Goal: Task Accomplishment & Management: Manage account settings

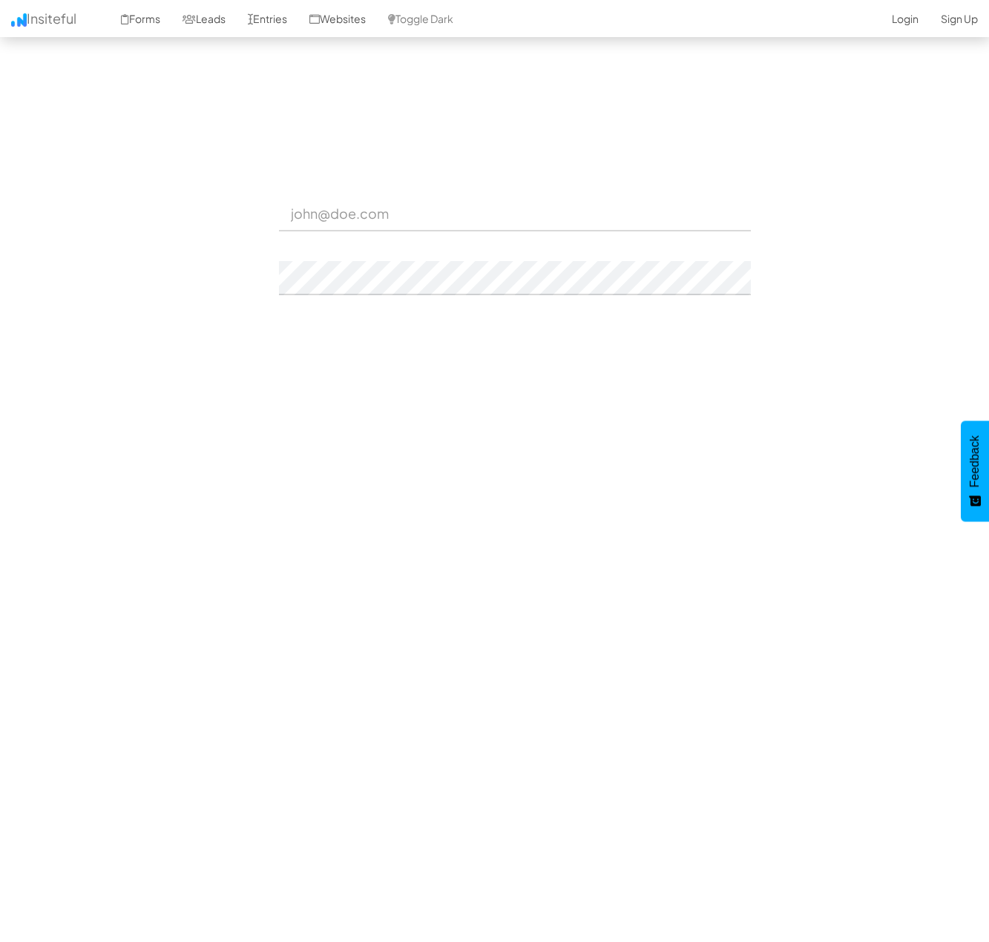
click at [378, 217] on input "email" at bounding box center [515, 214] width 472 height 34
click at [349, 214] on input "email" at bounding box center [515, 214] width 472 height 34
click at [327, 216] on input "email" at bounding box center [515, 214] width 472 height 34
click at [359, 214] on input "email" at bounding box center [515, 214] width 472 height 34
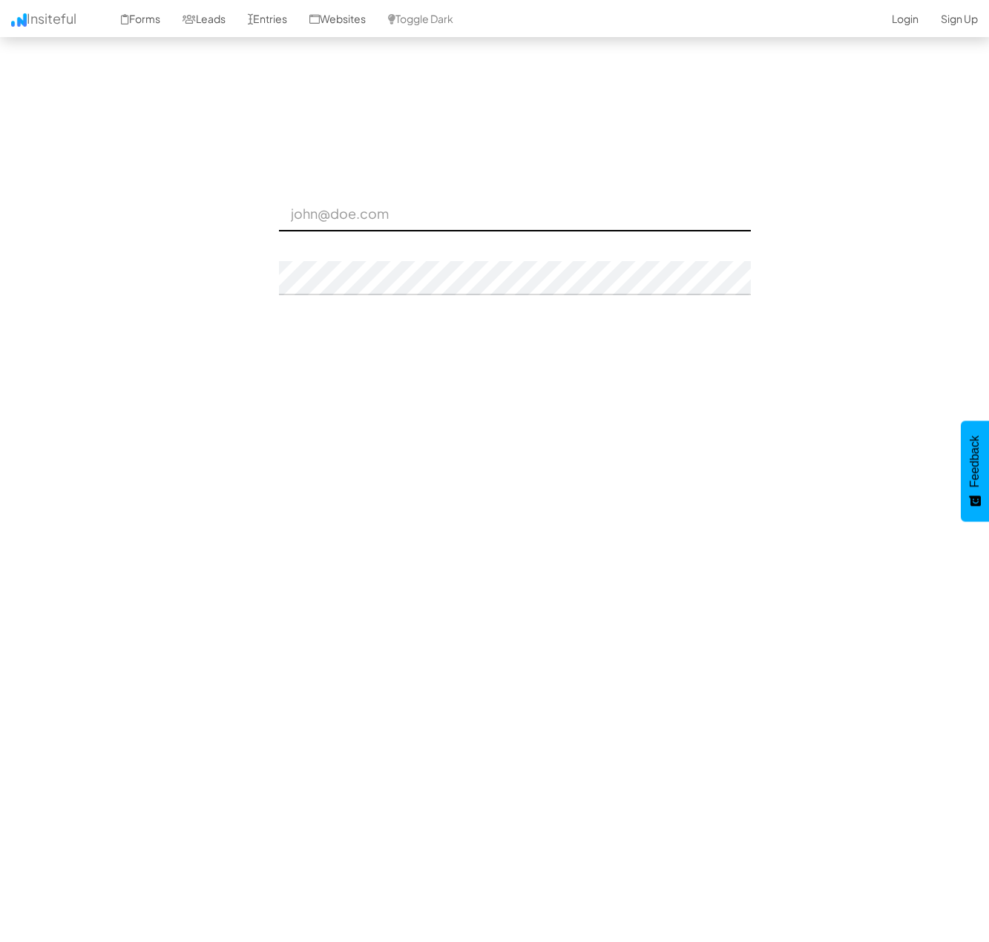
click at [447, 215] on input "email" at bounding box center [515, 214] width 472 height 34
click at [395, 257] on div "Password" at bounding box center [495, 269] width 512 height 53
click at [372, 205] on input "email" at bounding box center [515, 214] width 472 height 34
type input "d"
type input "admin@herenow.health"
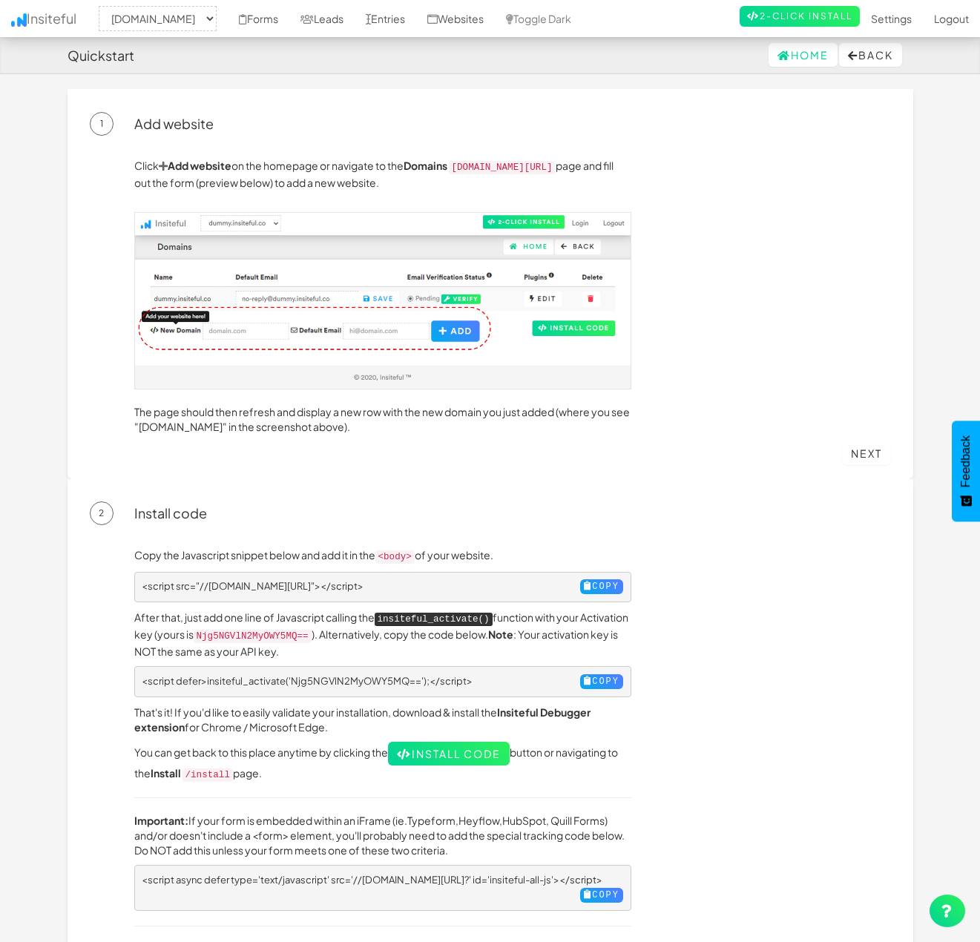
select select "2385"
click at [291, 319] on img at bounding box center [382, 300] width 497 height 177
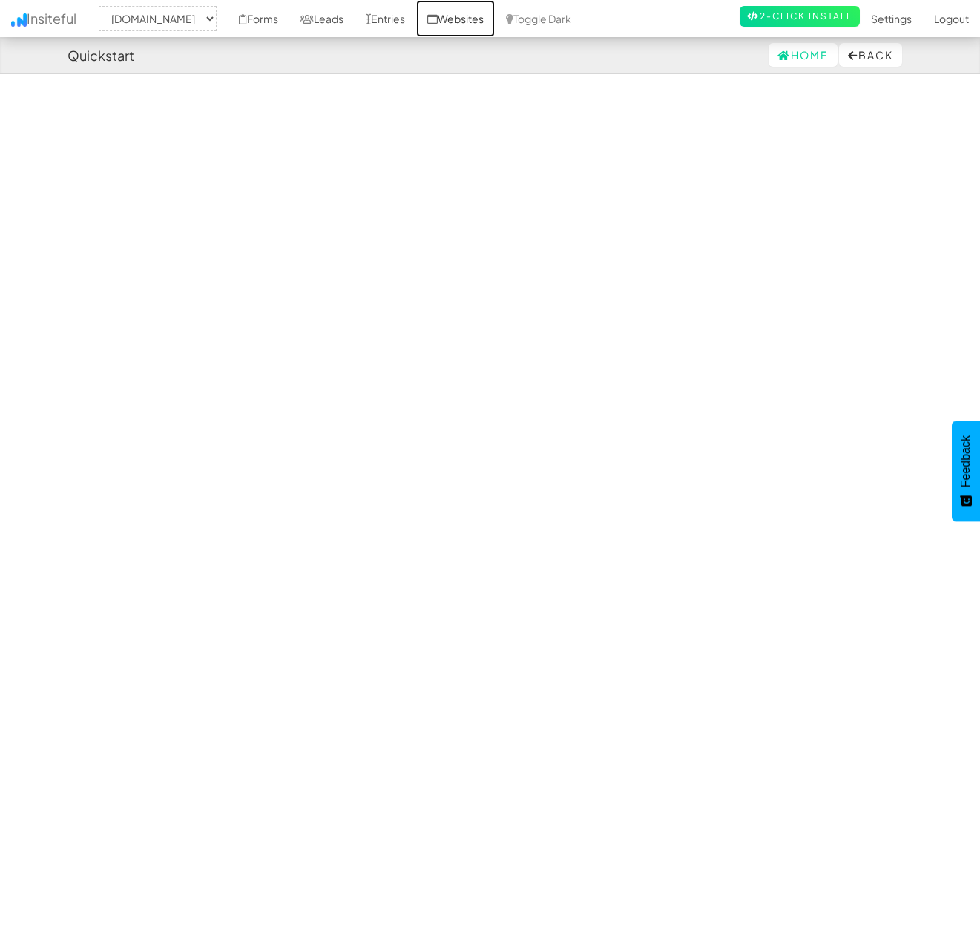
click at [495, 20] on link "Websites" at bounding box center [455, 18] width 79 height 37
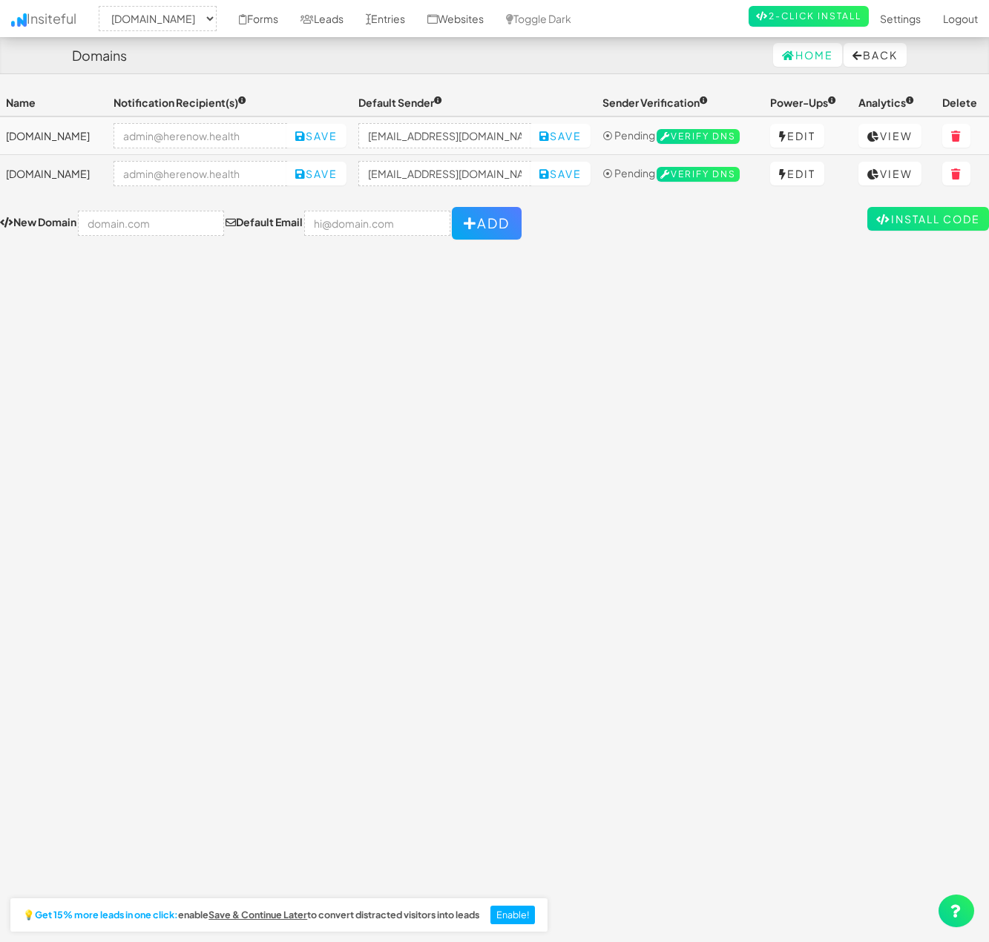
select select "2385"
click at [913, 128] on link "View" at bounding box center [889, 136] width 63 height 24
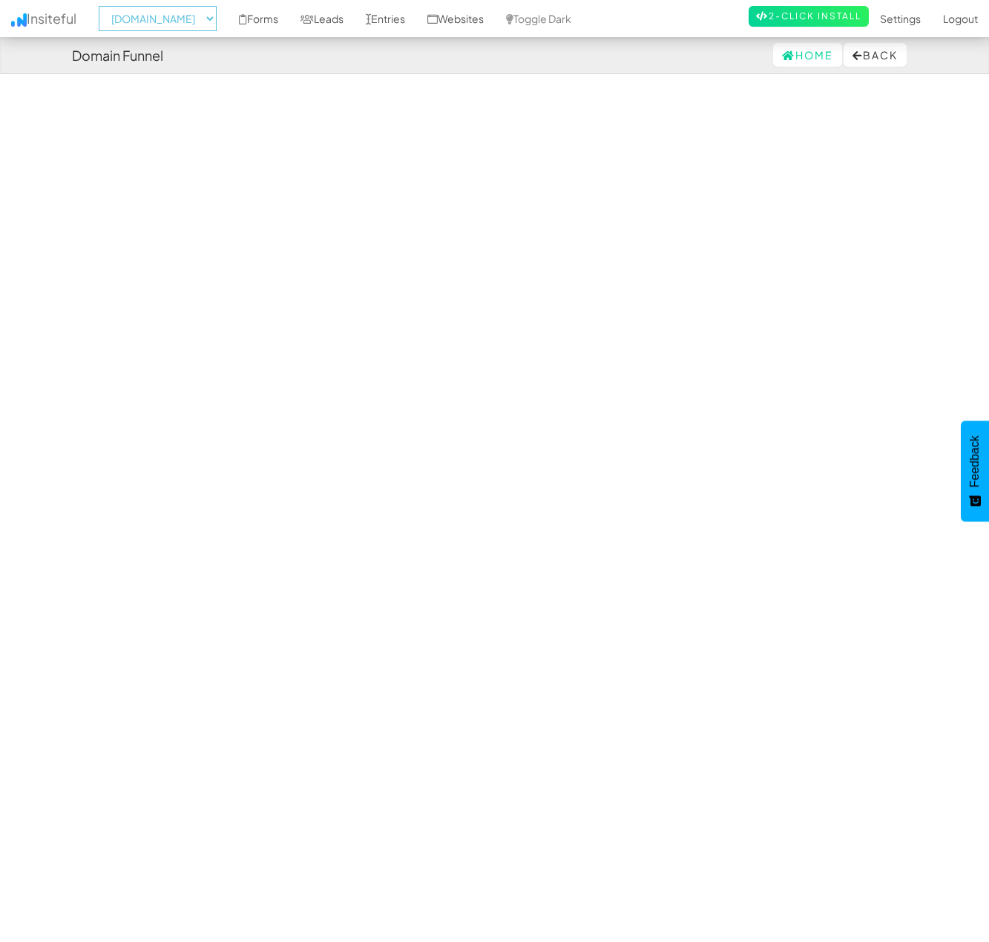
click at [208, 12] on select "-- None -- [DOMAIN_NAME] [DOMAIN_NAME]" at bounding box center [158, 18] width 118 height 25
select select "2389"
click at [103, 6] on select "-- None -- [DOMAIN_NAME] [DOMAIN_NAME]" at bounding box center [158, 18] width 118 height 25
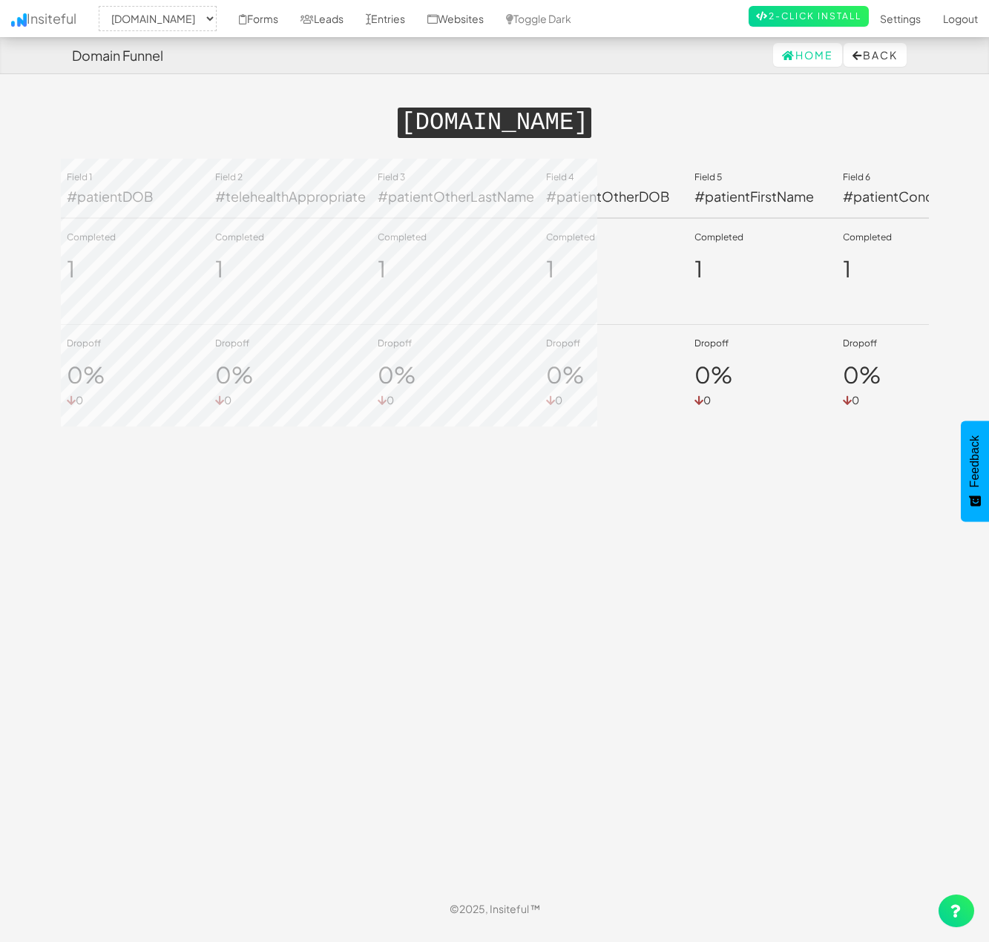
select select "2389"
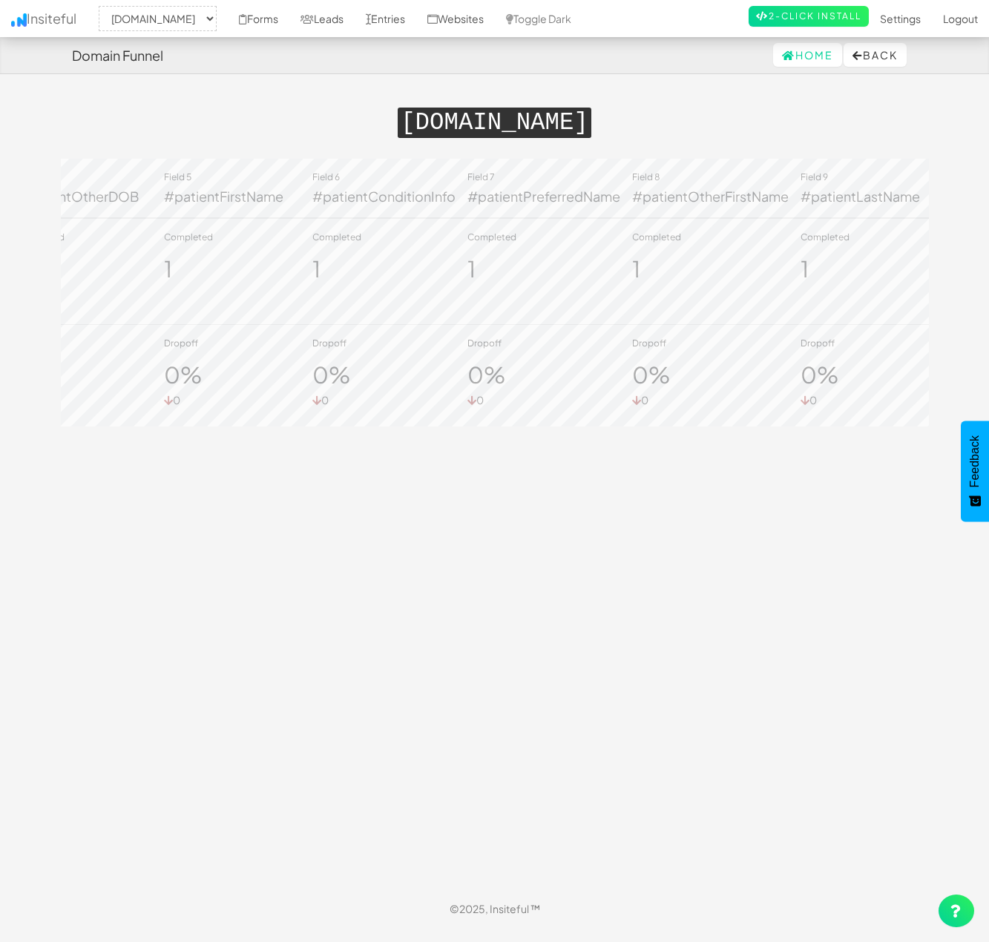
scroll to position [0, 551]
click at [789, 50] on link "Home" at bounding box center [807, 55] width 69 height 24
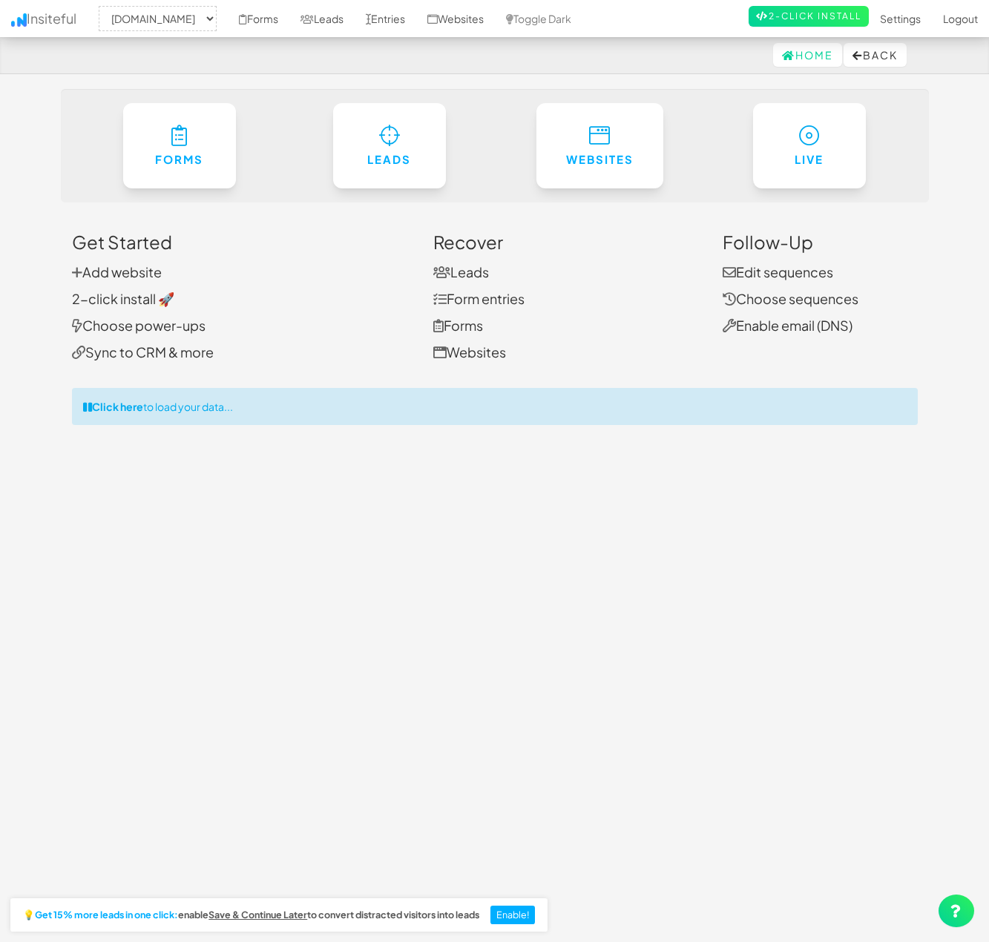
select select "2389"
click at [484, 19] on link "Websites" at bounding box center [455, 18] width 79 height 37
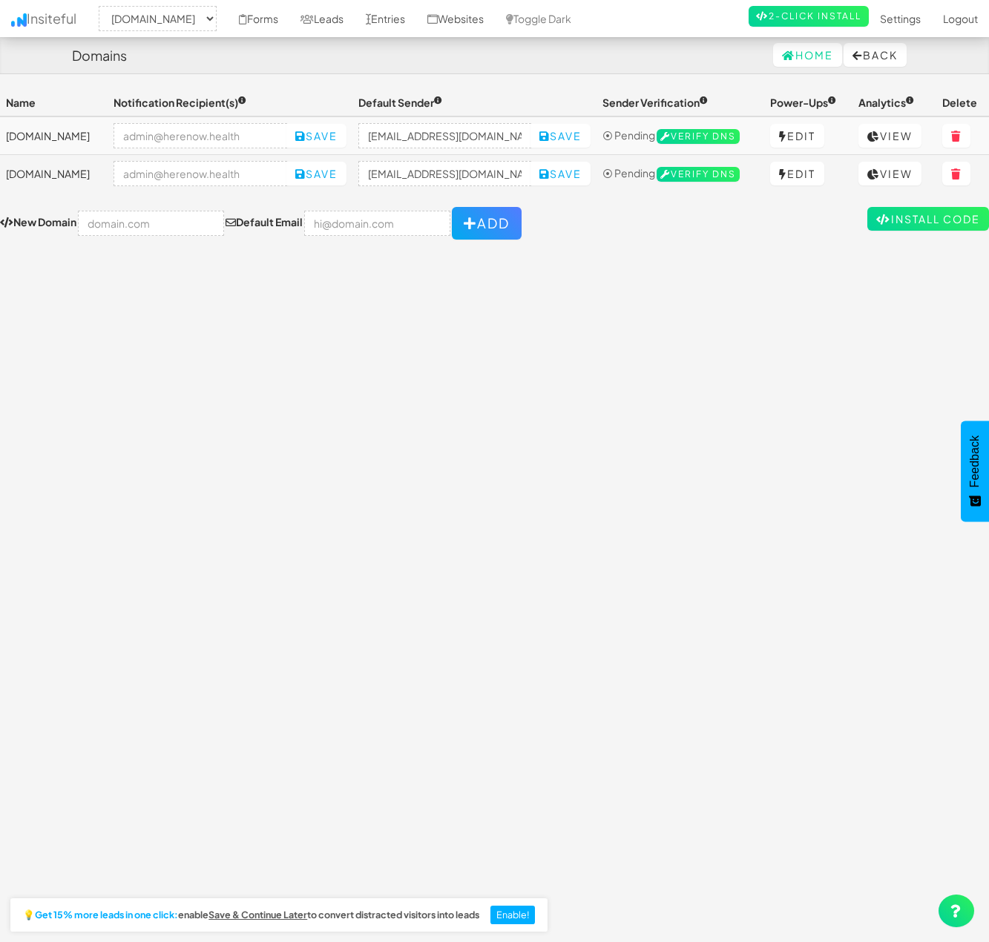
select select "2389"
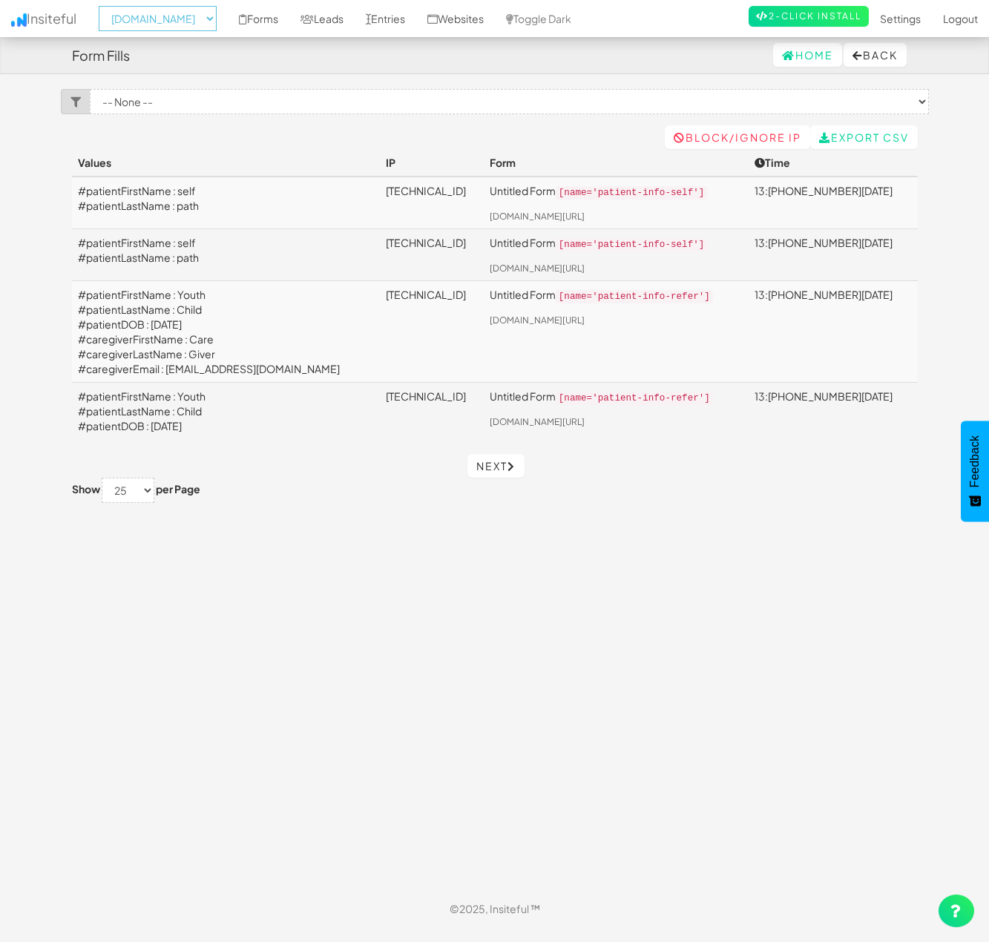
click at [197, 27] on select "-- None -- [DOMAIN_NAME] [DOMAIN_NAME]" at bounding box center [158, 18] width 118 height 25
select select "2385"
click at [103, 6] on select "-- None -- [DOMAIN_NAME] [DOMAIN_NAME]" at bounding box center [158, 18] width 118 height 25
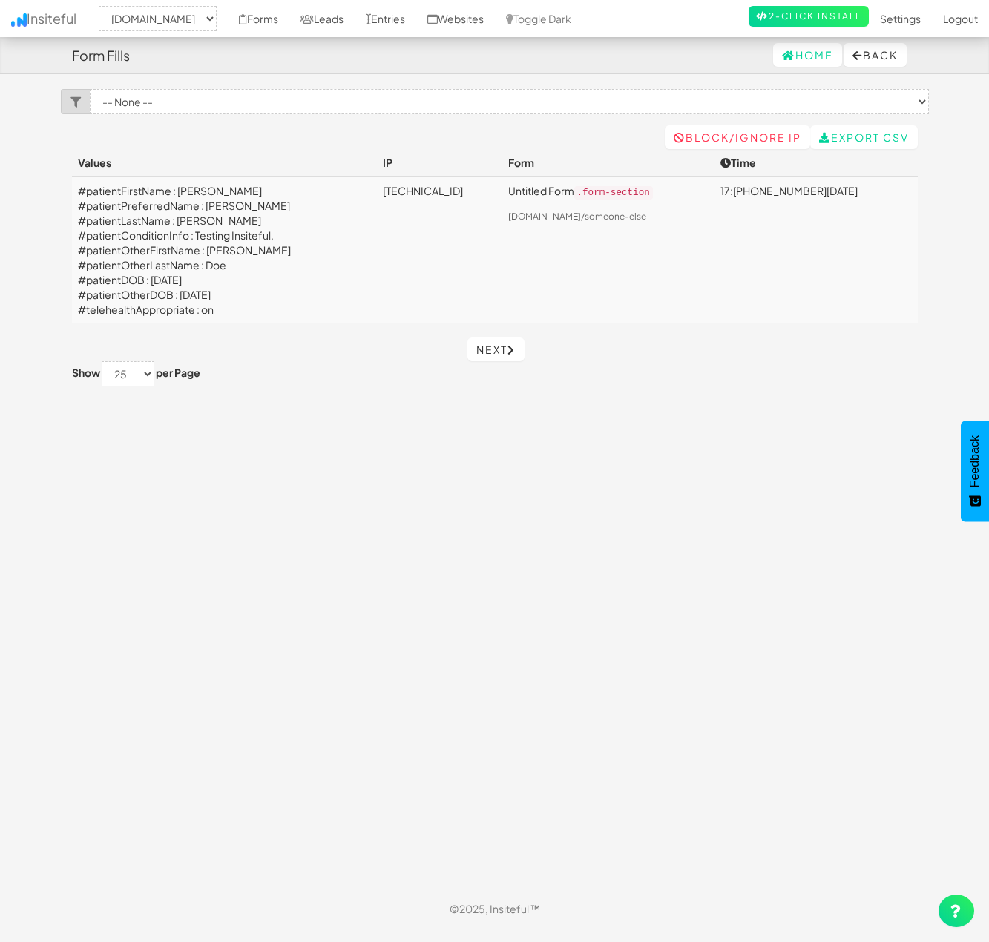
select select "2385"
